Goal: Book appointment/travel/reservation

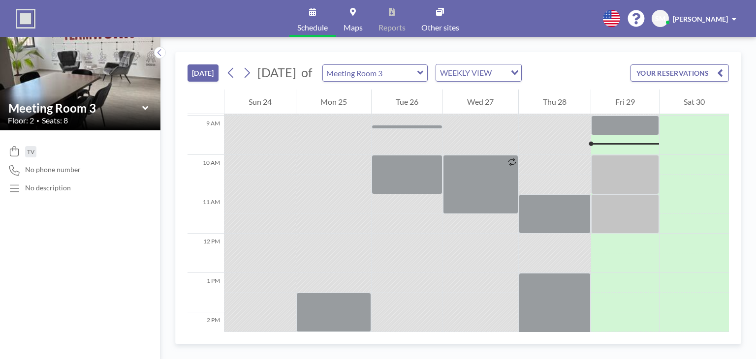
scroll to position [354, 0]
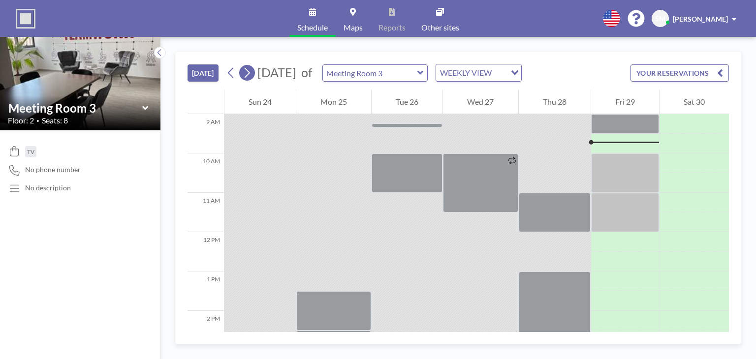
click at [251, 75] on icon at bounding box center [246, 72] width 9 height 15
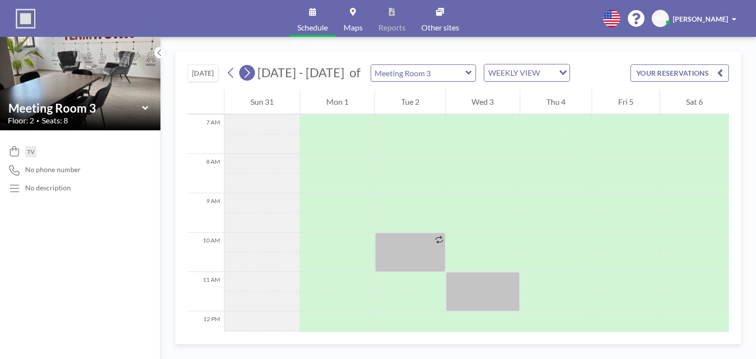
scroll to position [295, 0]
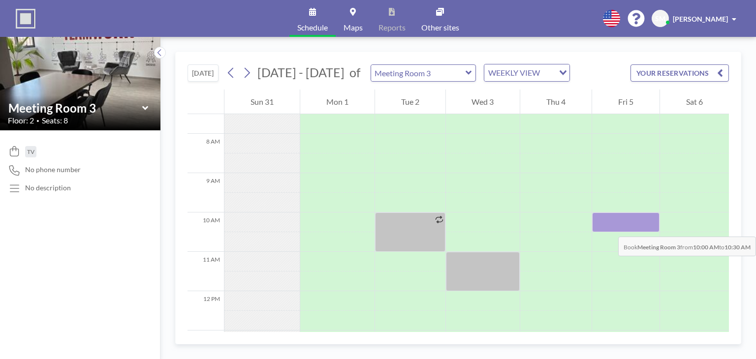
click at [608, 227] on div at bounding box center [625, 223] width 67 height 20
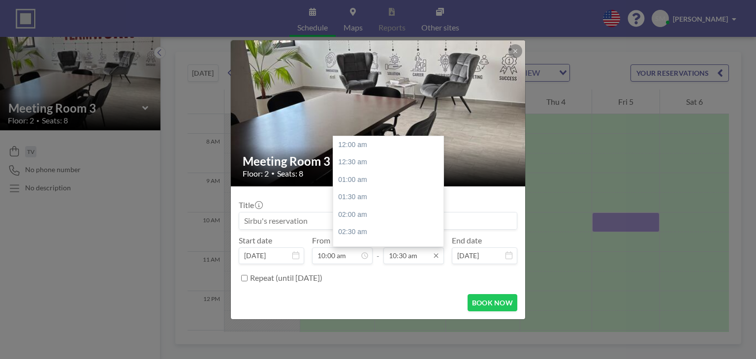
scroll to position [368, 0]
click at [358, 162] on div "11:00 am" at bounding box center [390, 163] width 115 height 18
type input "11:00 am"
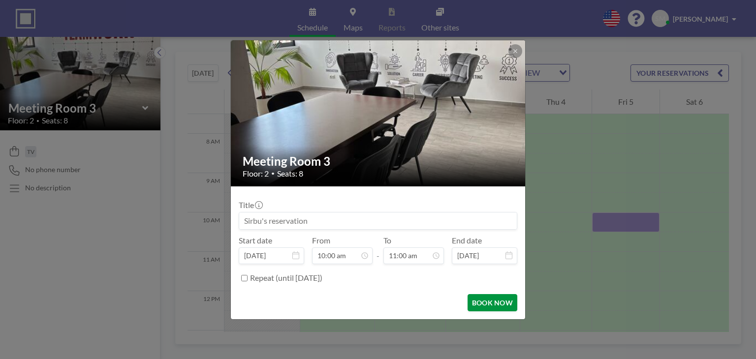
click at [484, 302] on button "BOOK NOW" at bounding box center [493, 302] width 50 height 17
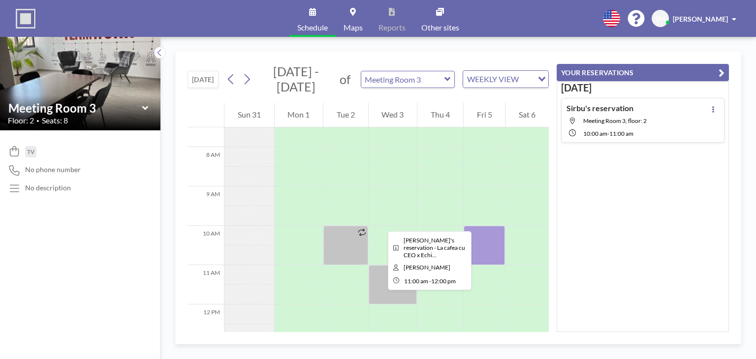
click at [380, 291] on div at bounding box center [393, 284] width 49 height 39
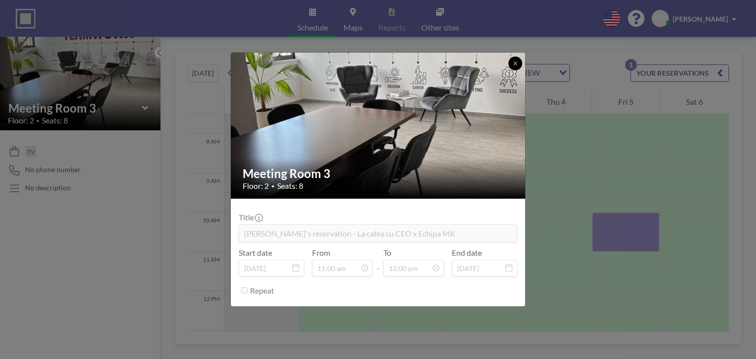
click at [514, 63] on icon at bounding box center [515, 64] width 6 height 6
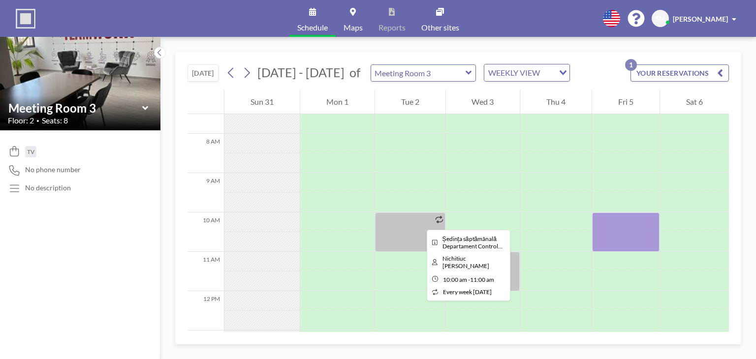
click at [419, 221] on div at bounding box center [410, 232] width 70 height 39
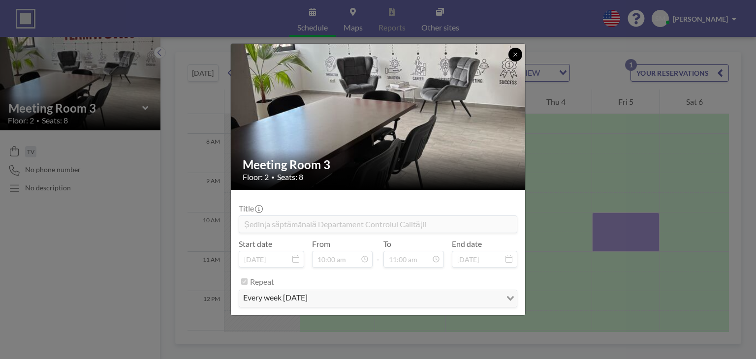
click at [517, 53] on icon at bounding box center [514, 54] width 3 height 3
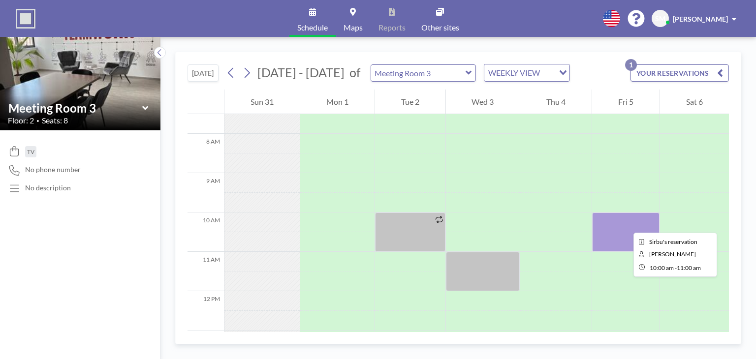
click at [625, 224] on div at bounding box center [625, 232] width 67 height 39
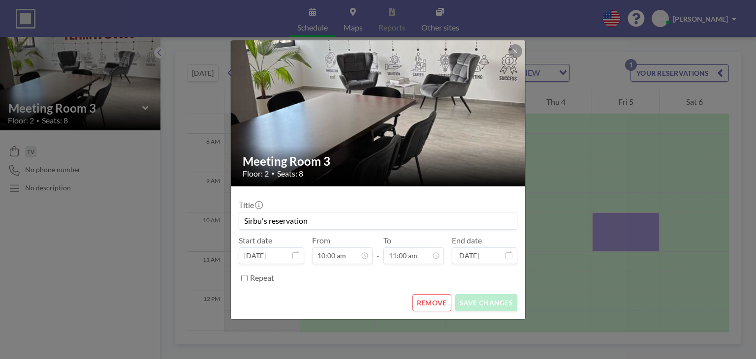
click at [438, 300] on button "REMOVE" at bounding box center [431, 302] width 39 height 17
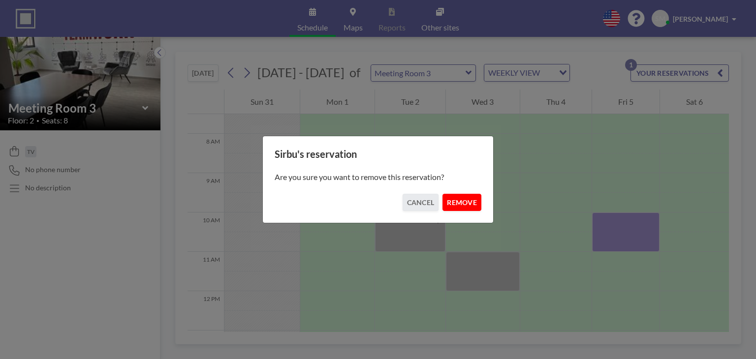
click at [463, 204] on button "REMOVE" at bounding box center [461, 202] width 39 height 17
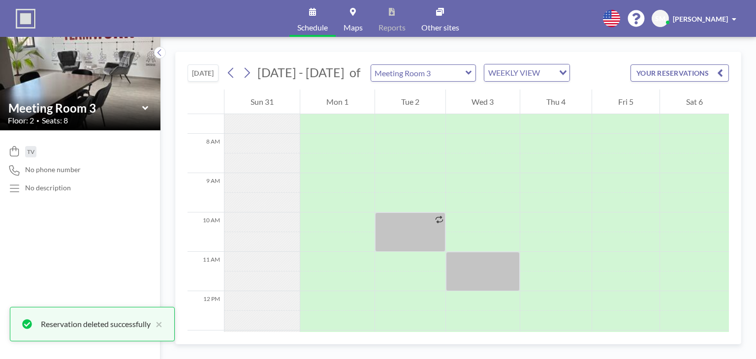
click at [466, 73] on icon at bounding box center [469, 73] width 6 height 10
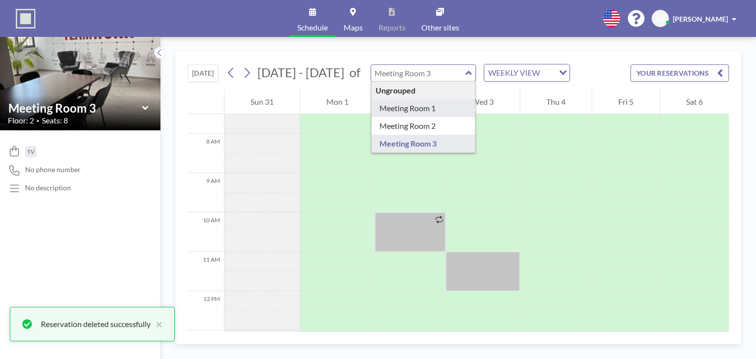
type input "Meeting Room 1"
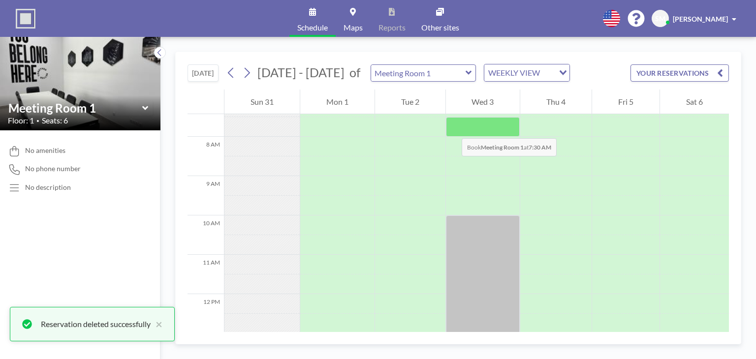
scroll to position [295, 0]
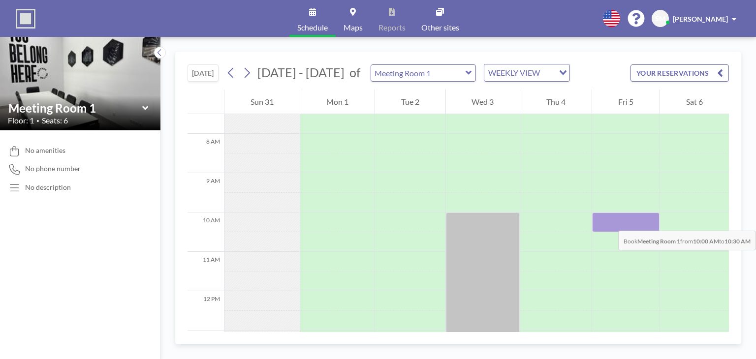
click at [608, 221] on div at bounding box center [625, 223] width 67 height 20
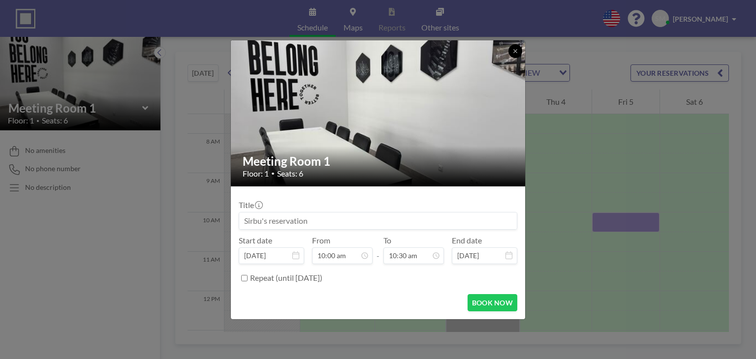
click at [515, 49] on icon at bounding box center [515, 51] width 6 height 6
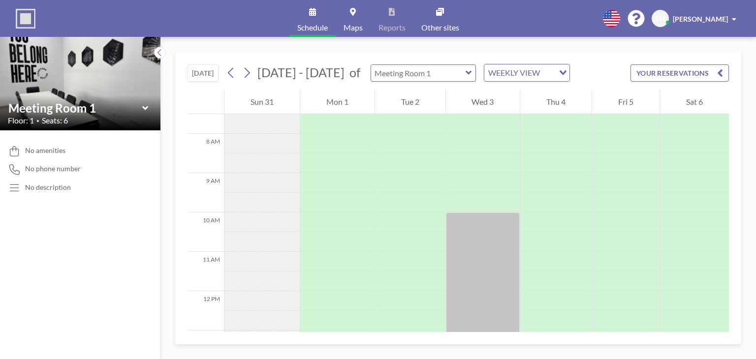
click at [417, 78] on input "text" at bounding box center [418, 73] width 94 height 16
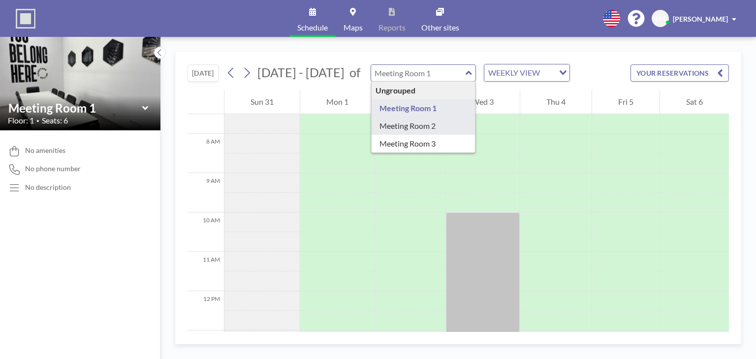
type input "Meeting Room 2"
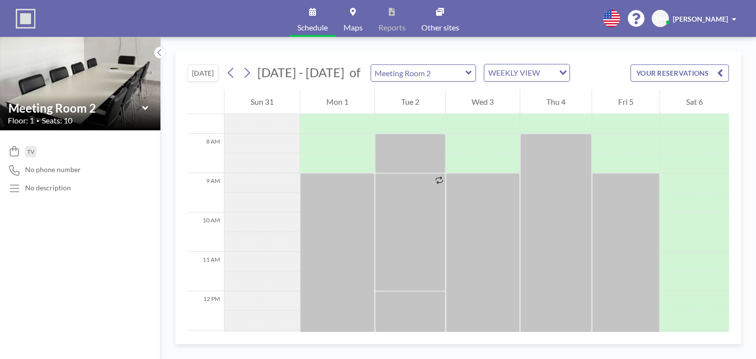
click at [96, 319] on div "TV No phone number No description" at bounding box center [80, 244] width 160 height 229
click at [232, 76] on icon at bounding box center [230, 72] width 9 height 15
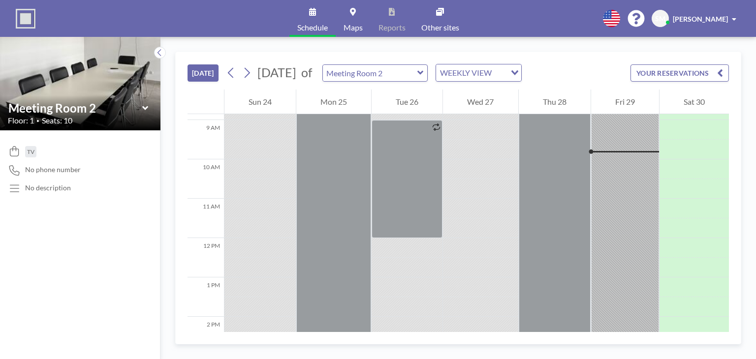
scroll to position [354, 0]
click at [209, 74] on button "[DATE]" at bounding box center [202, 72] width 31 height 17
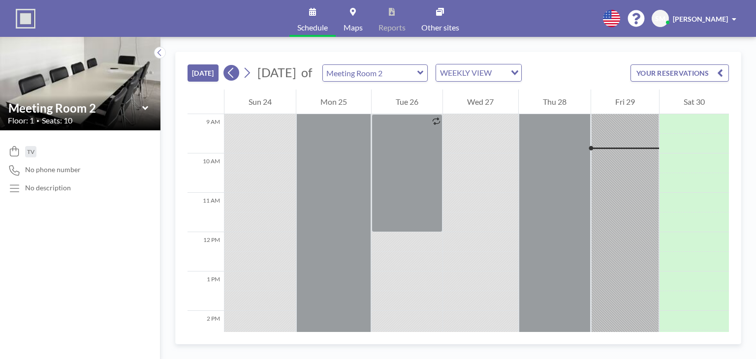
click at [232, 73] on icon at bounding box center [230, 72] width 9 height 15
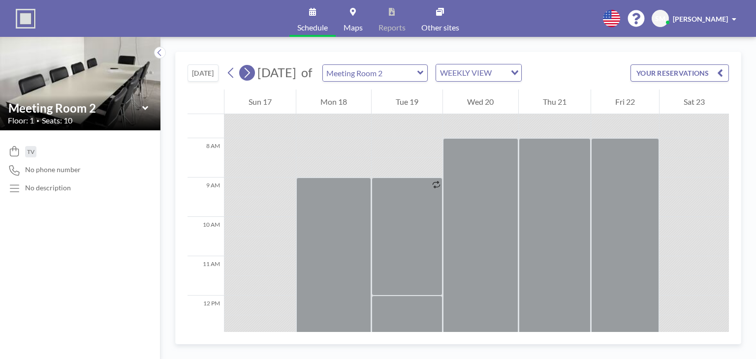
scroll to position [295, 0]
click at [389, 71] on input "text" at bounding box center [370, 73] width 94 height 16
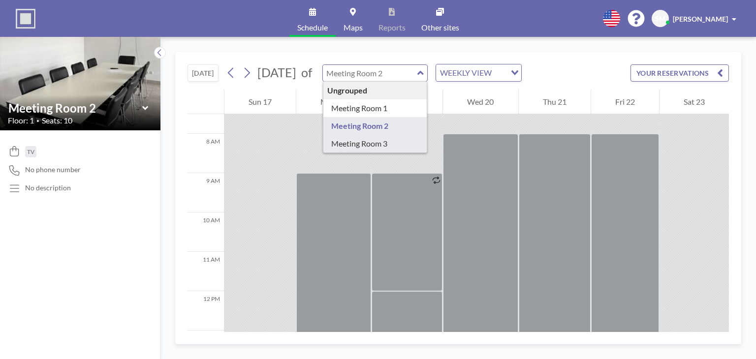
type input "Meeting Room 3"
